Goal: Complete application form

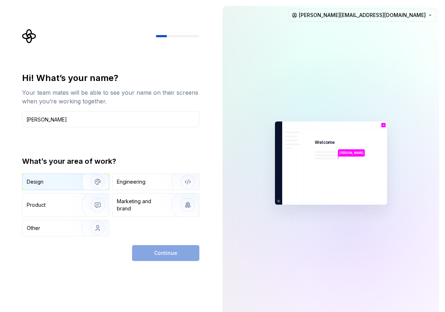
type input "[PERSON_NAME]"
click at [96, 182] on img "button" at bounding box center [93, 182] width 46 height 48
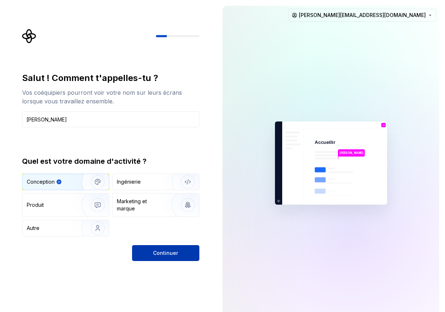
click at [166, 251] on font "Continuer" at bounding box center [165, 253] width 25 height 6
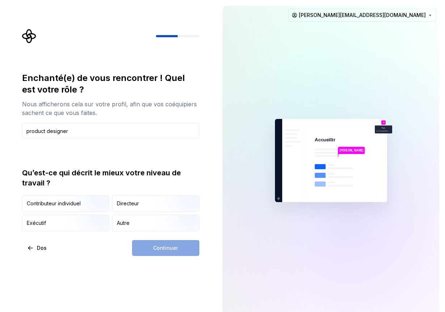
type input "product designer"
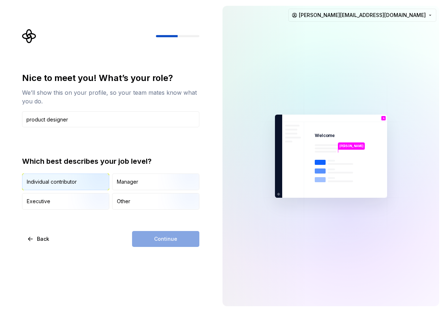
click at [81, 177] on img "button" at bounding box center [91, 191] width 46 height 48
click at [164, 240] on span "Continue" at bounding box center [165, 238] width 23 height 7
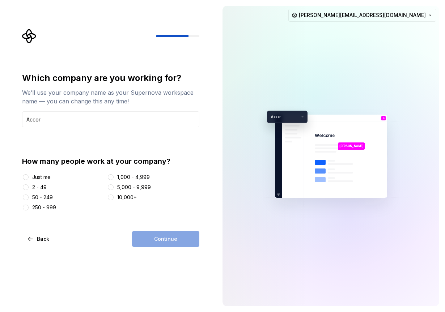
type input "Accor"
click at [113, 198] on button "10,000+" at bounding box center [111, 197] width 6 height 6
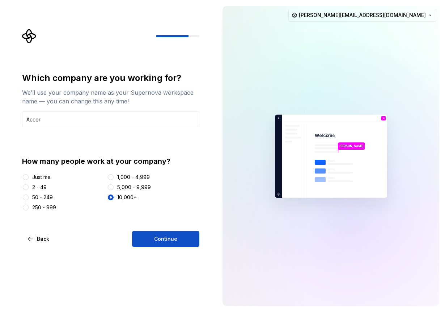
click at [163, 236] on span "Continue" at bounding box center [165, 238] width 23 height 7
click at [117, 188] on div "5,000 - 9,999" at bounding box center [153, 187] width 92 height 7
click at [111, 187] on button "5,000 - 9,999" at bounding box center [111, 187] width 6 height 6
